Goal: Navigation & Orientation: Go to known website

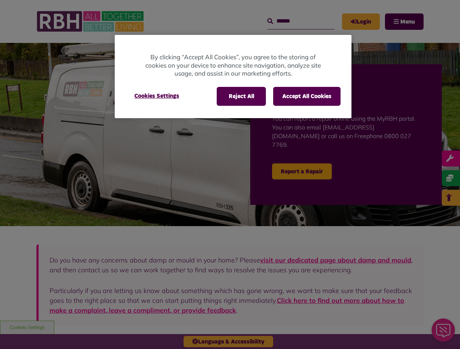
click at [230, 175] on div at bounding box center [230, 174] width 460 height 349
click at [241, 96] on button "Reject All" at bounding box center [241, 96] width 49 height 19
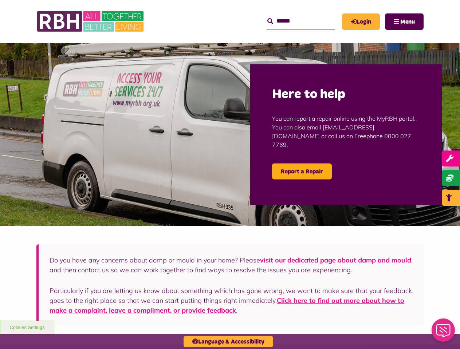
click at [307, 96] on button "Accept All Cookies" at bounding box center [306, 96] width 67 height 19
click at [157, 96] on img at bounding box center [230, 134] width 460 height 183
